Goal: Complete application form: Complete application form

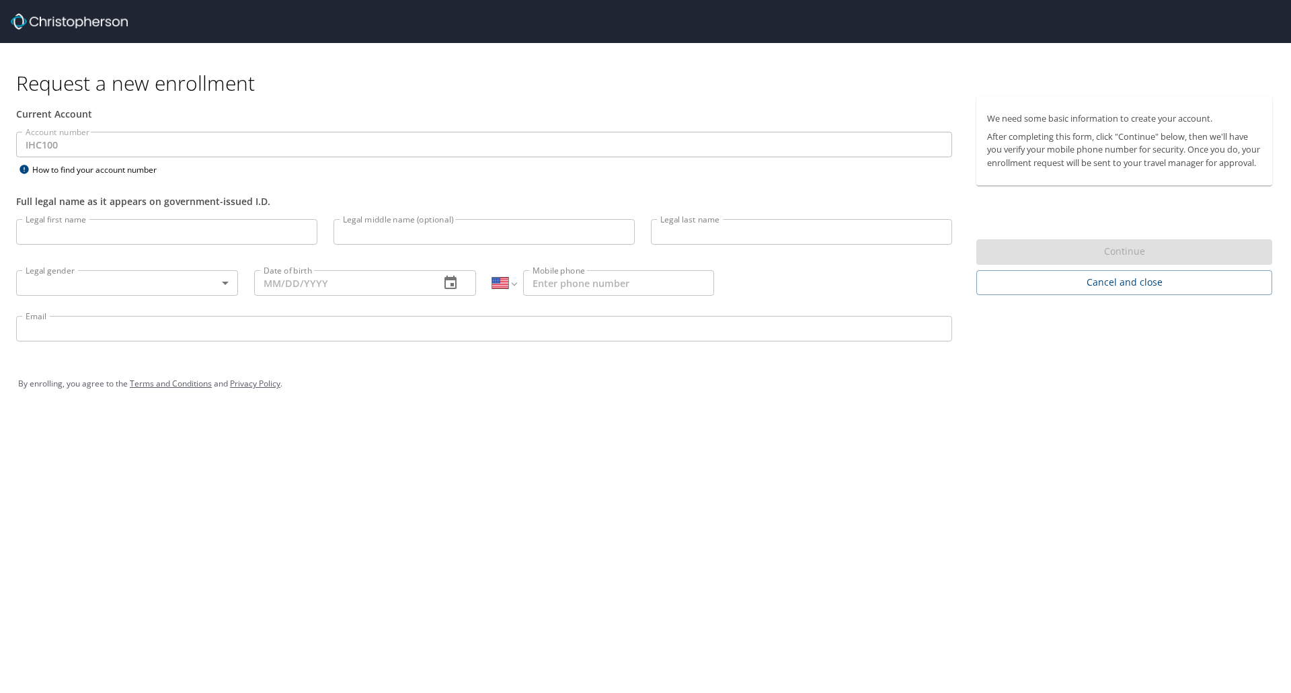
select select "US"
click at [137, 228] on input "Legal first name" at bounding box center [166, 232] width 301 height 26
type input "[PERSON_NAME]"
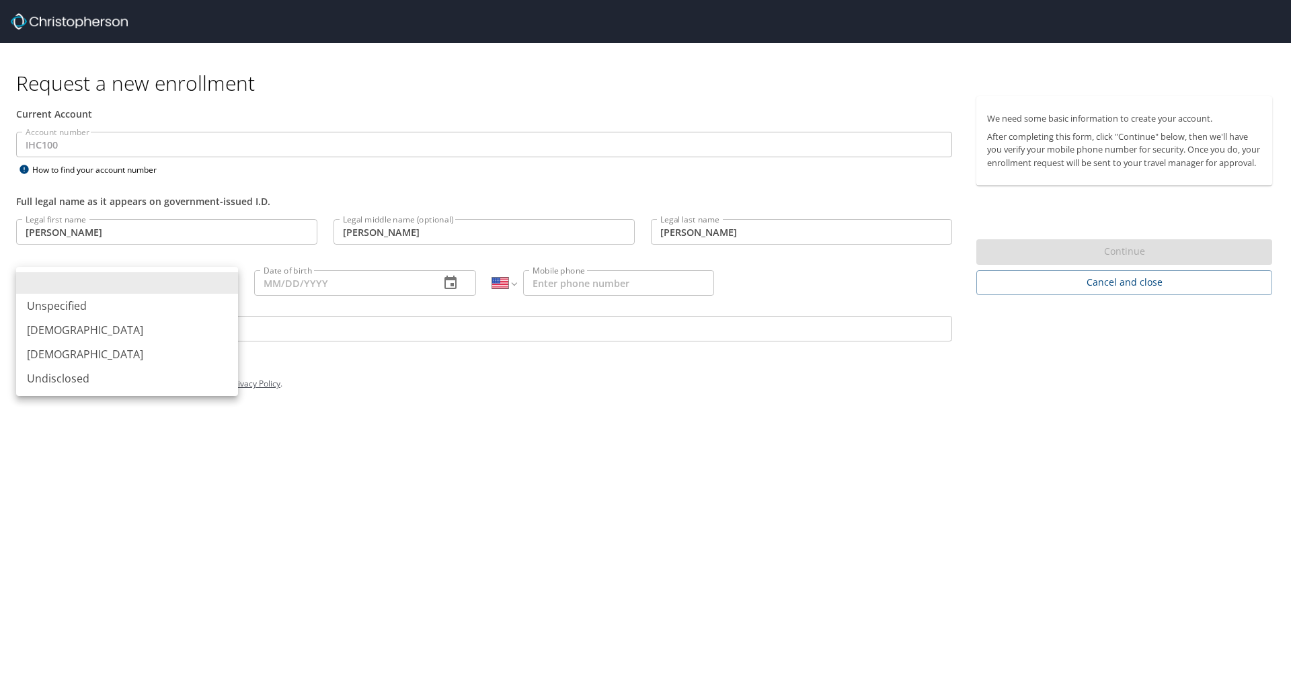
click at [155, 286] on body "Request a new enrollment Current Account Account number IHC100 Account number H…" at bounding box center [645, 346] width 1291 height 693
click at [67, 355] on li "[DEMOGRAPHIC_DATA]" at bounding box center [127, 354] width 222 height 24
type input "[DEMOGRAPHIC_DATA]"
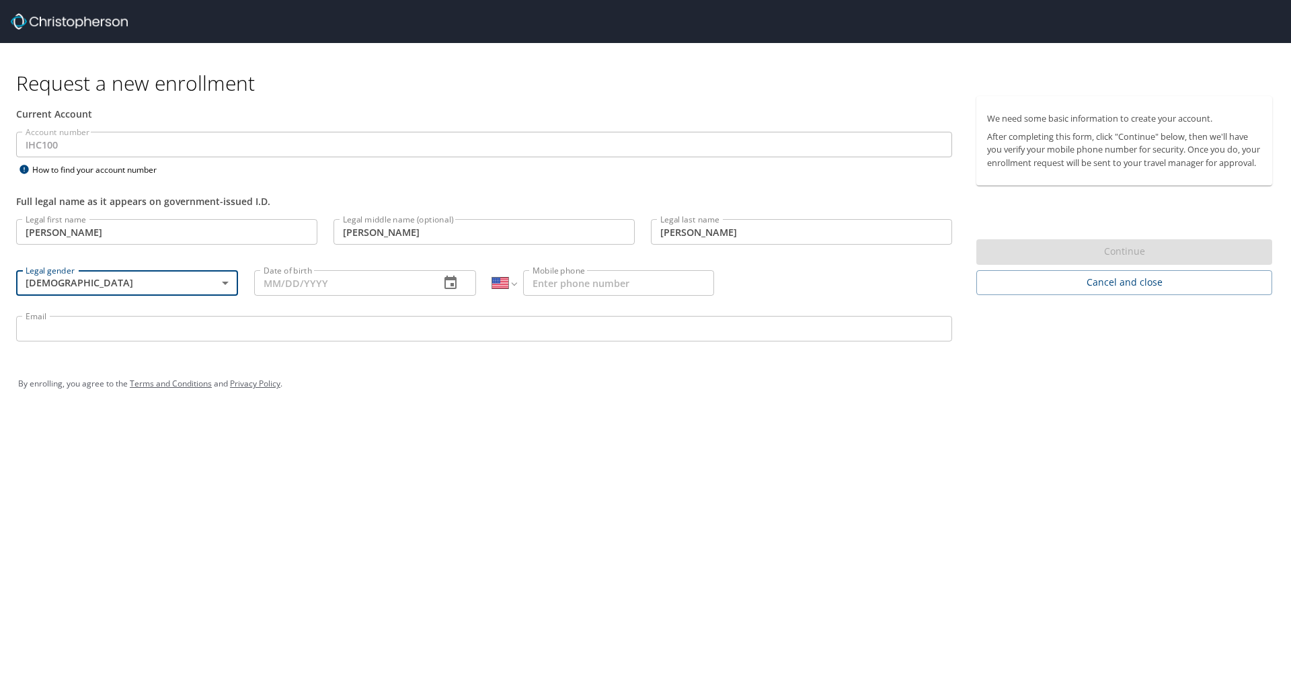
click at [282, 283] on input "Date of birth" at bounding box center [341, 283] width 175 height 26
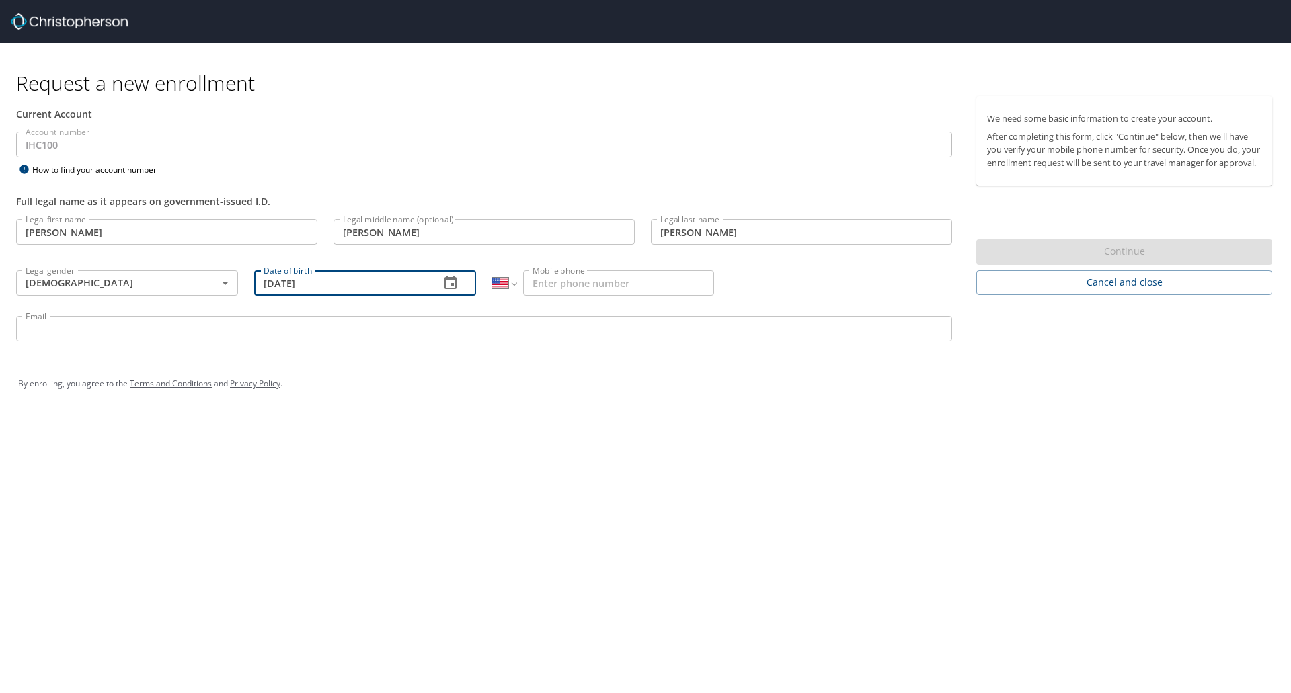
type input "[DATE]"
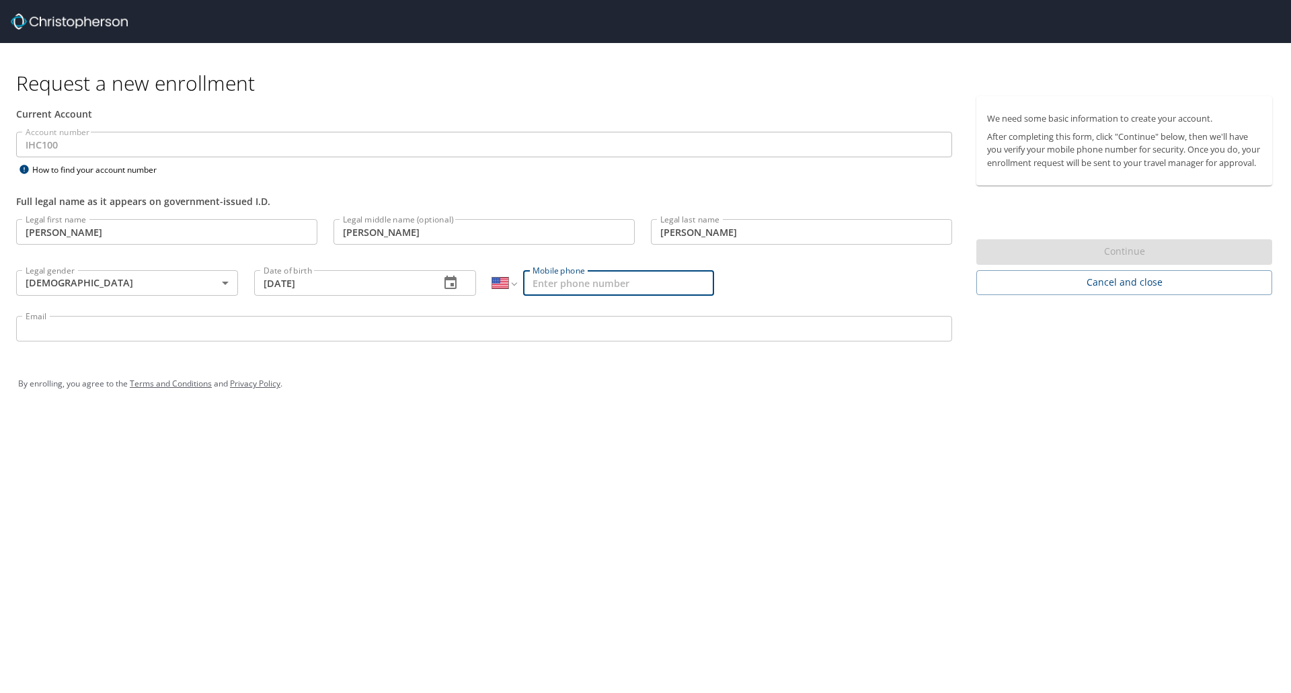
click at [556, 290] on input "Mobile phone" at bounding box center [618, 283] width 191 height 26
type input "[PHONE_NUMBER]"
click at [519, 325] on input "Email" at bounding box center [484, 329] width 936 height 26
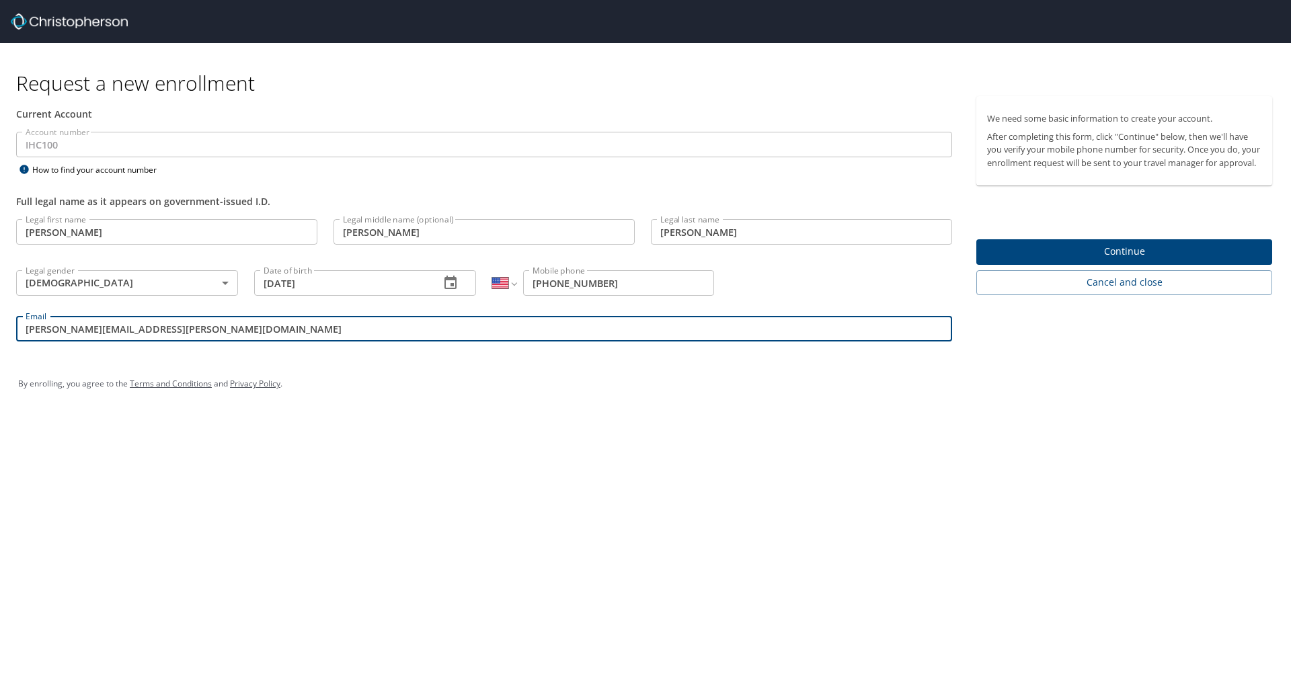
type input "[PERSON_NAME][EMAIL_ADDRESS][PERSON_NAME][DOMAIN_NAME]"
click at [1135, 260] on span "Continue" at bounding box center [1124, 251] width 274 height 17
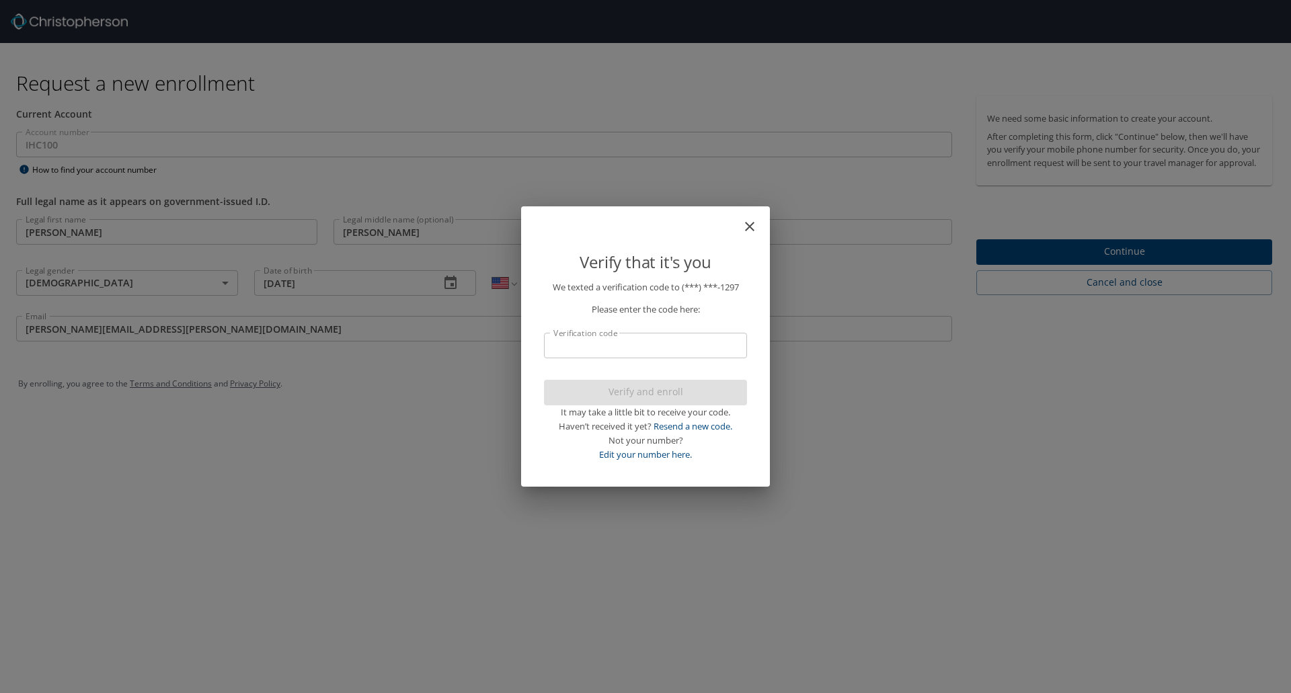
click at [671, 345] on input "Verification code" at bounding box center [645, 346] width 203 height 26
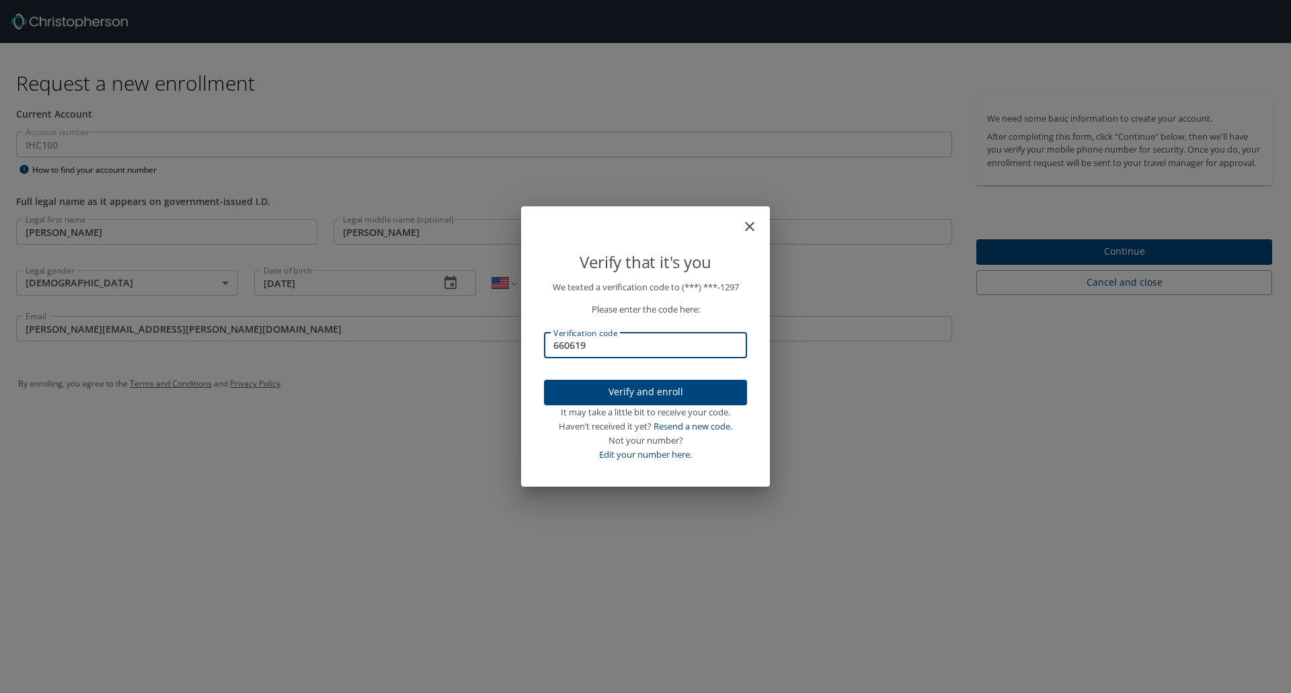
type input "660619"
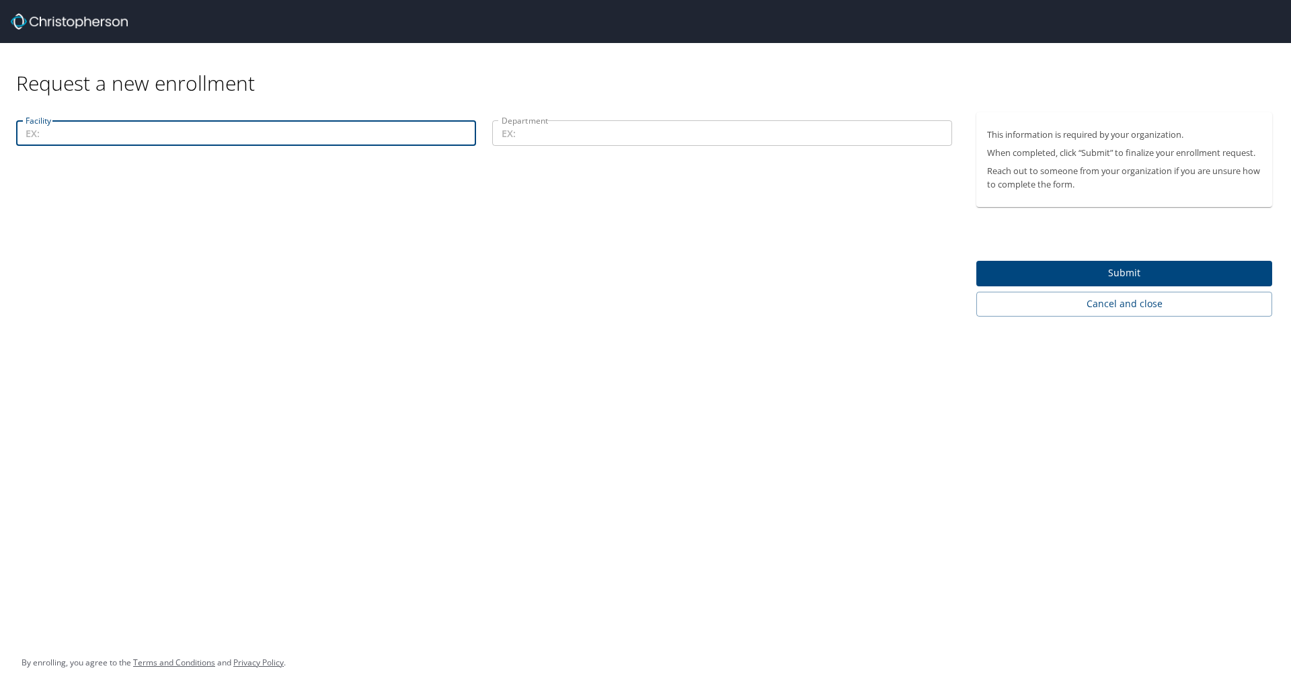
click at [217, 135] on input "Facility" at bounding box center [246, 133] width 460 height 26
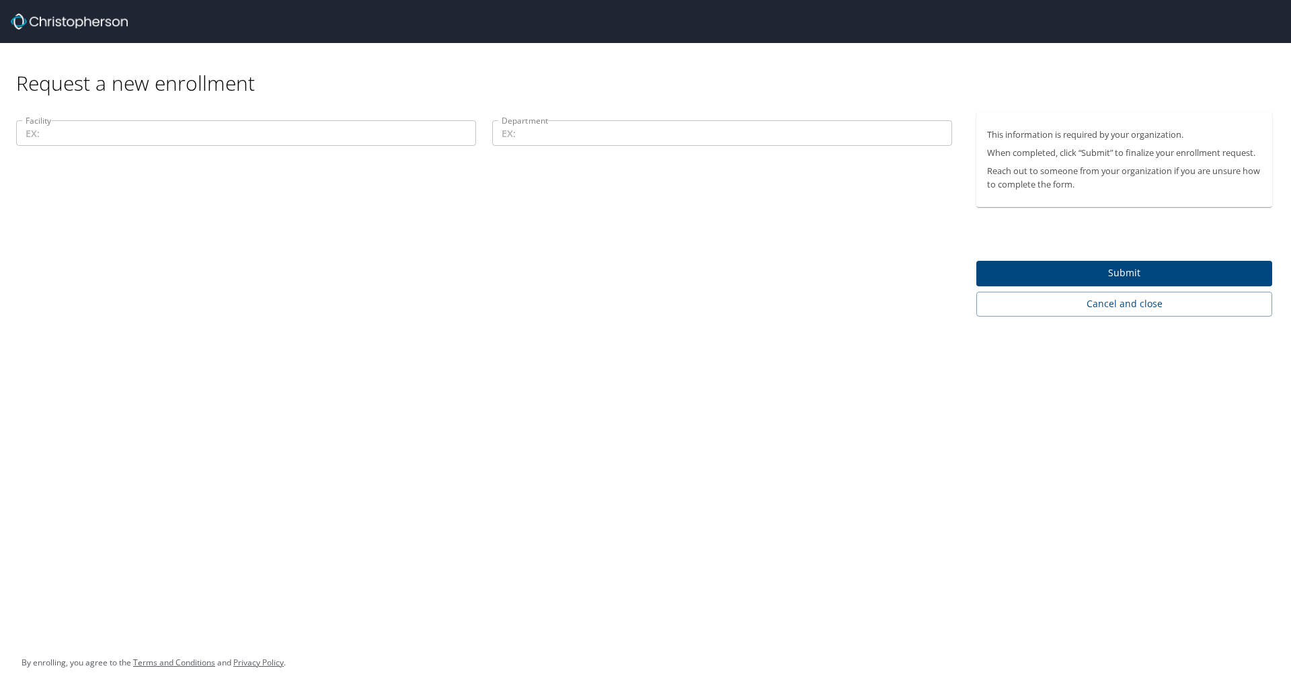
click at [268, 126] on input "Facility" at bounding box center [246, 133] width 460 height 26
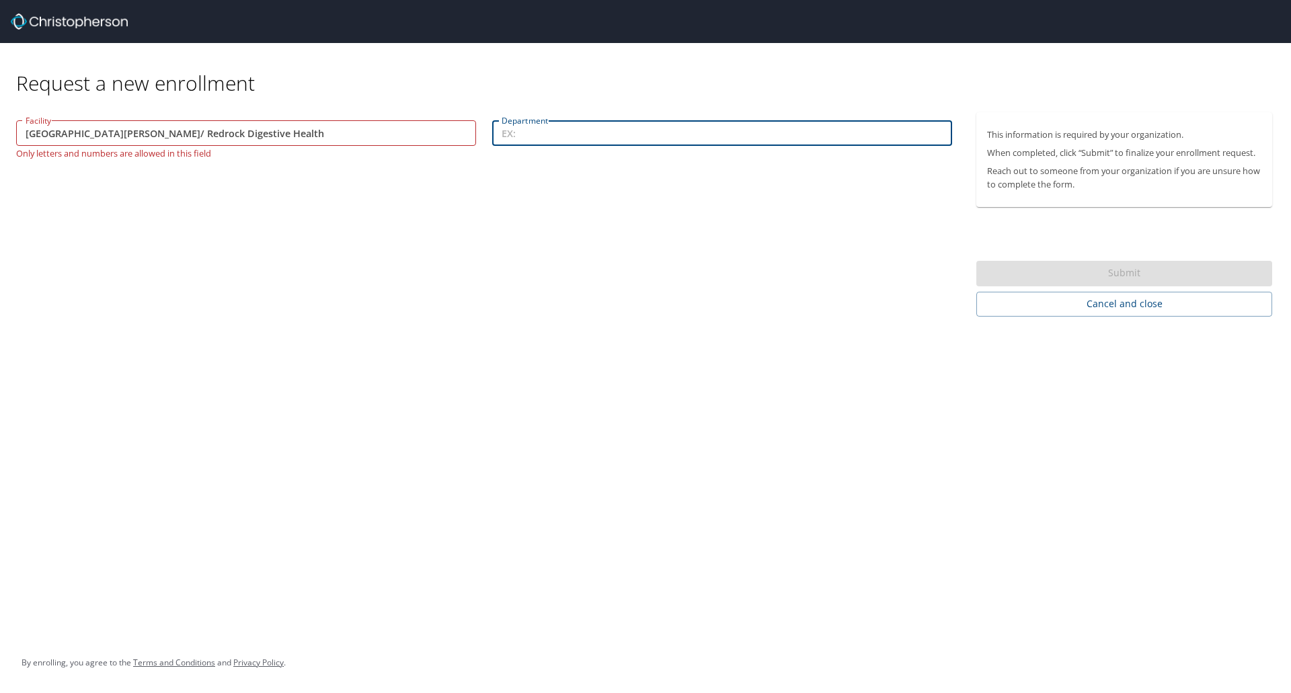
click at [538, 134] on input "Department" at bounding box center [722, 133] width 460 height 26
click at [163, 134] on input "[GEOGRAPHIC_DATA][PERSON_NAME]/ Redrock Digestive Health" at bounding box center [246, 133] width 460 height 26
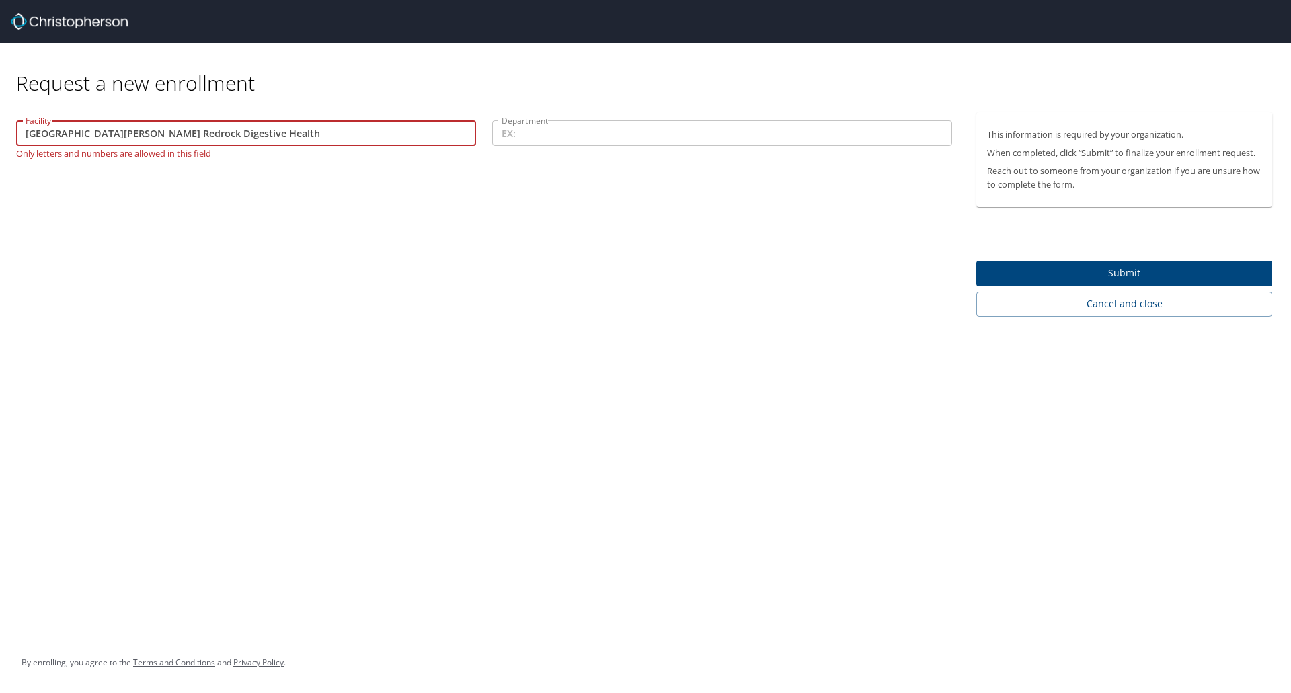
type input "[GEOGRAPHIC_DATA][PERSON_NAME] Redrock Digestive Health"
click at [574, 139] on input "Department" at bounding box center [722, 133] width 460 height 26
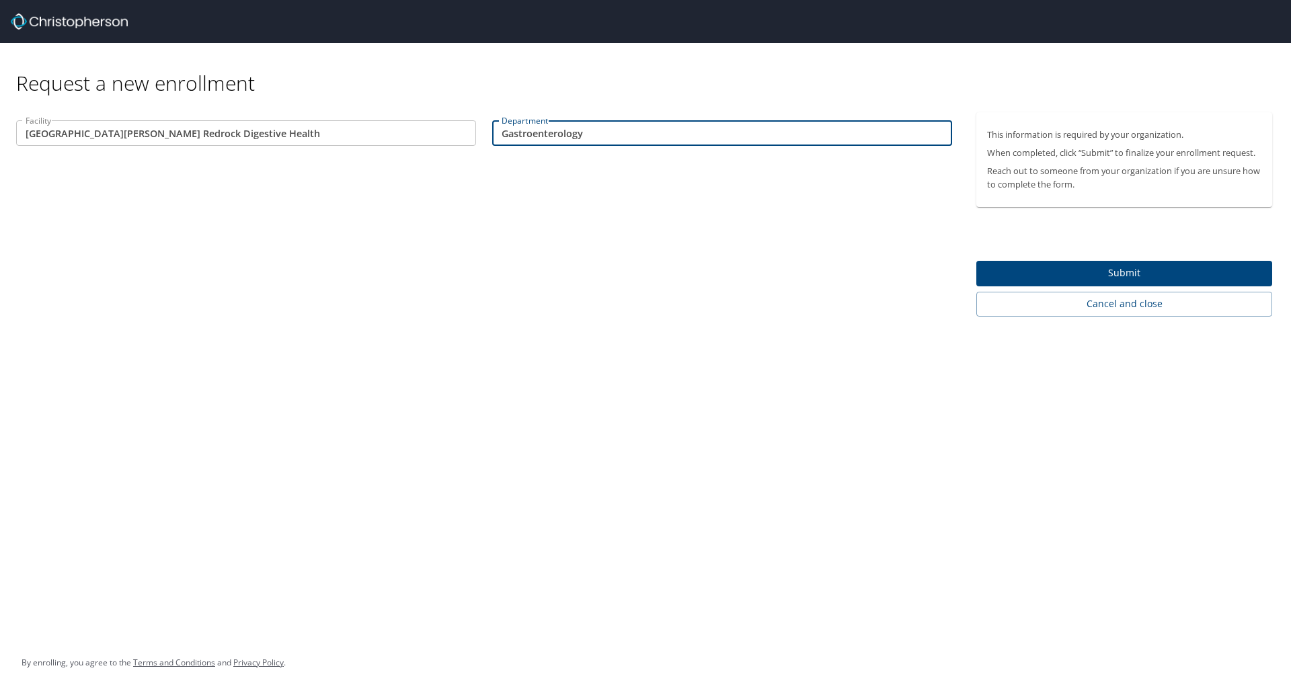
type input "Gastroenterology"
click at [1137, 269] on span "Submit" at bounding box center [1124, 273] width 274 height 17
